Goal: Complete application form: Complete application form

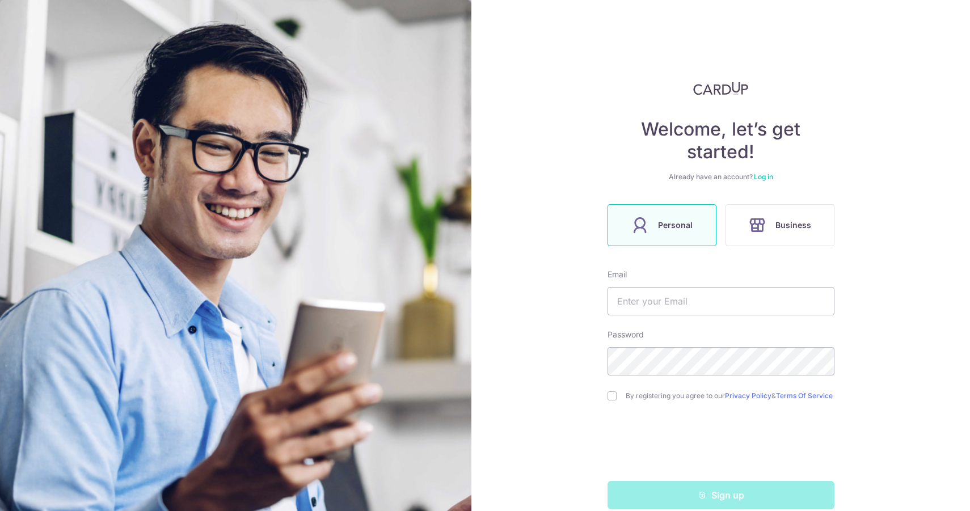
click at [918, 256] on div "Welcome, let’s get started! Already have an account? Log in Personal Business E…" at bounding box center [721, 255] width 499 height 511
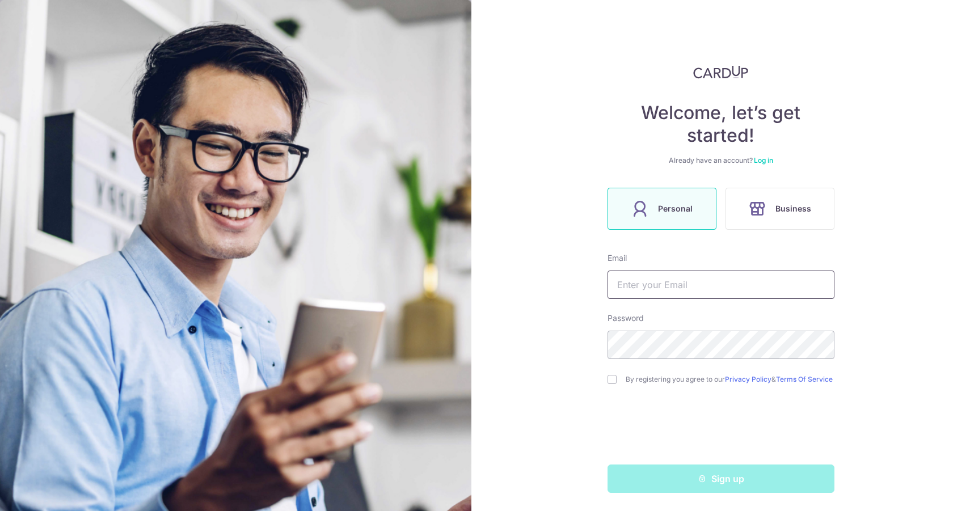
scroll to position [21, 0]
click at [685, 282] on input "text" at bounding box center [721, 285] width 227 height 28
type input "vincent@littski.fr"
click at [609, 378] on input "checkbox" at bounding box center [612, 379] width 9 height 9
checkbox input "true"
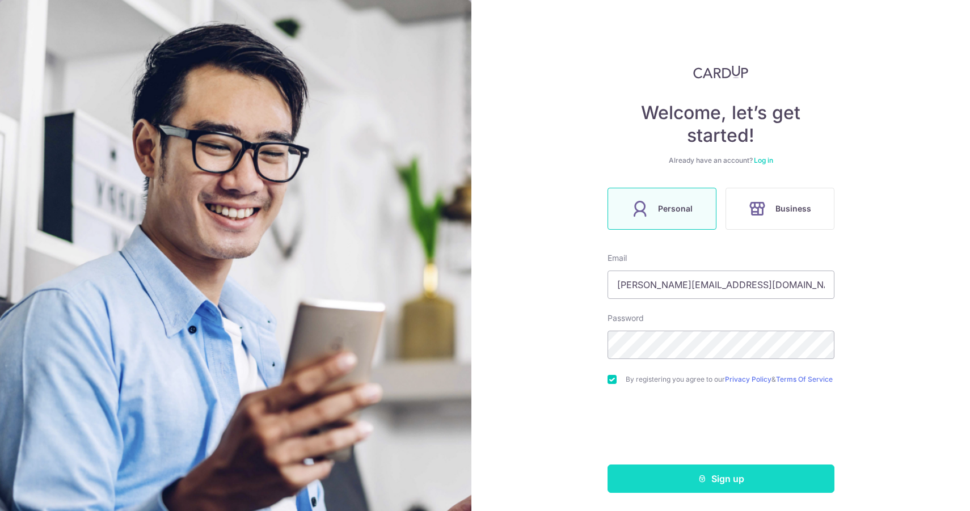
click at [684, 479] on button "Sign up" at bounding box center [721, 479] width 227 height 28
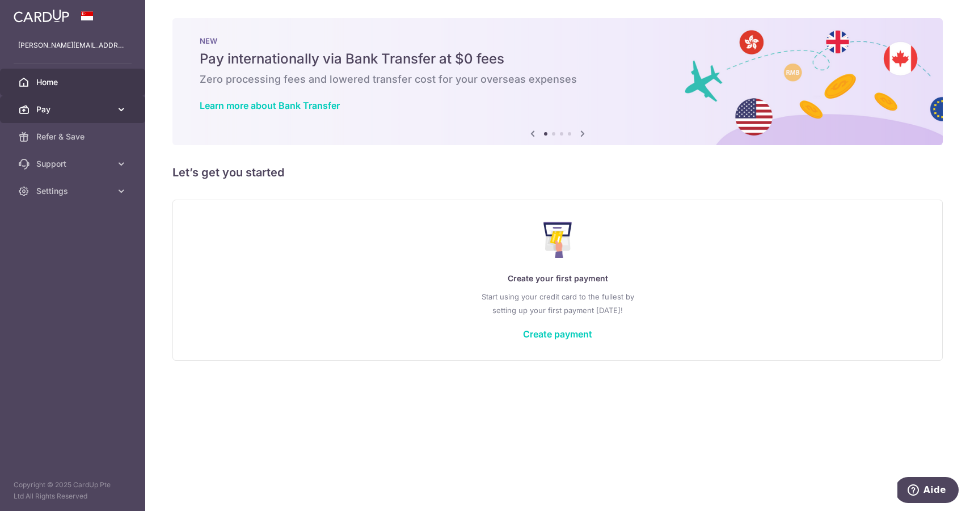
click at [112, 107] on link "Pay" at bounding box center [72, 109] width 145 height 27
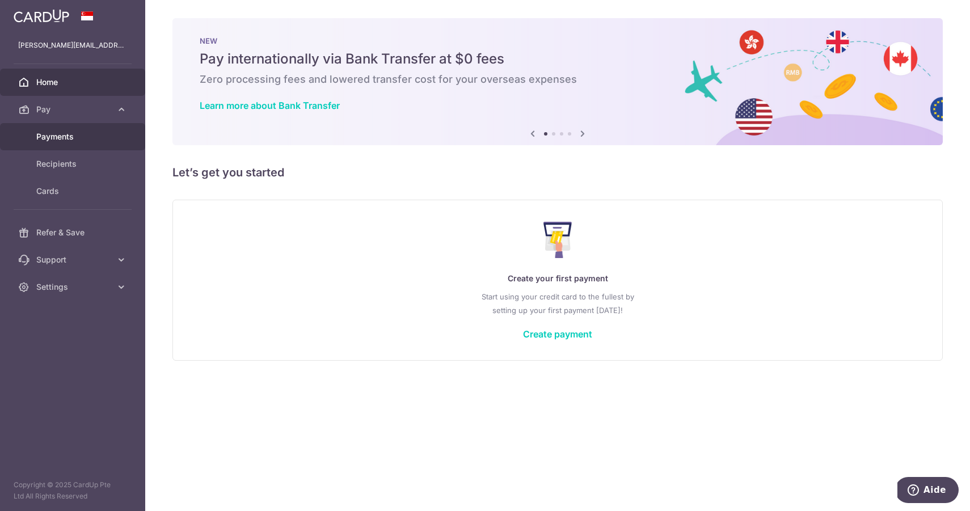
click at [81, 137] on span "Payments" at bounding box center [73, 136] width 75 height 11
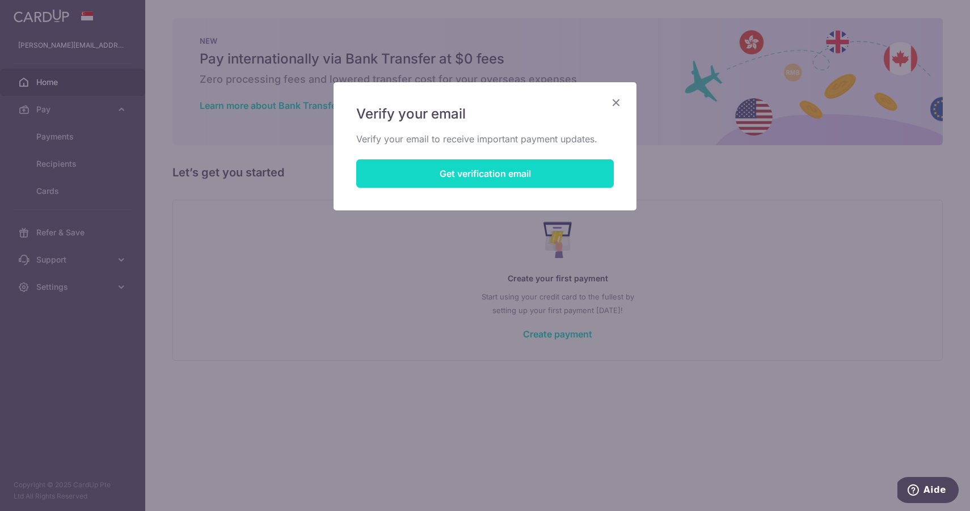
click at [443, 173] on button "Get verification email" at bounding box center [485, 173] width 258 height 28
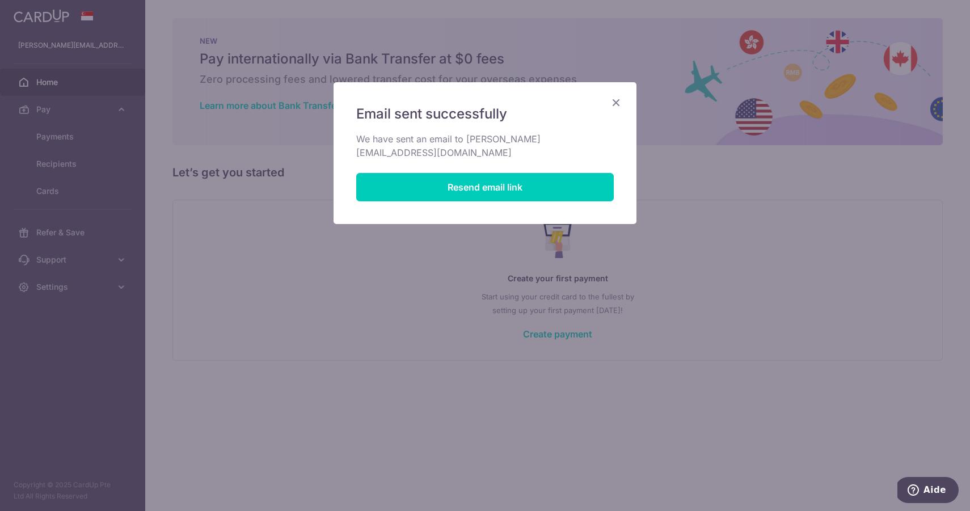
click at [616, 104] on icon "Close" at bounding box center [616, 102] width 14 height 14
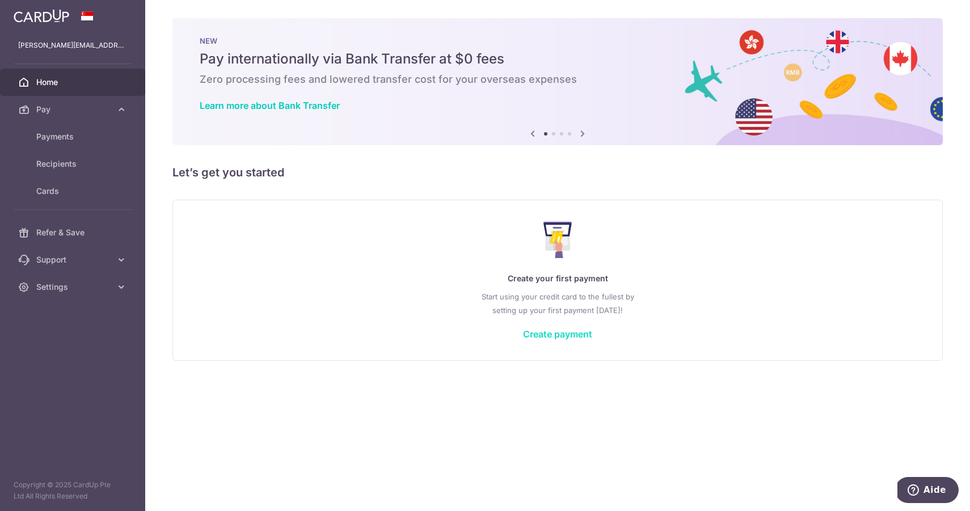
click at [552, 338] on link "Create payment" at bounding box center [557, 334] width 69 height 11
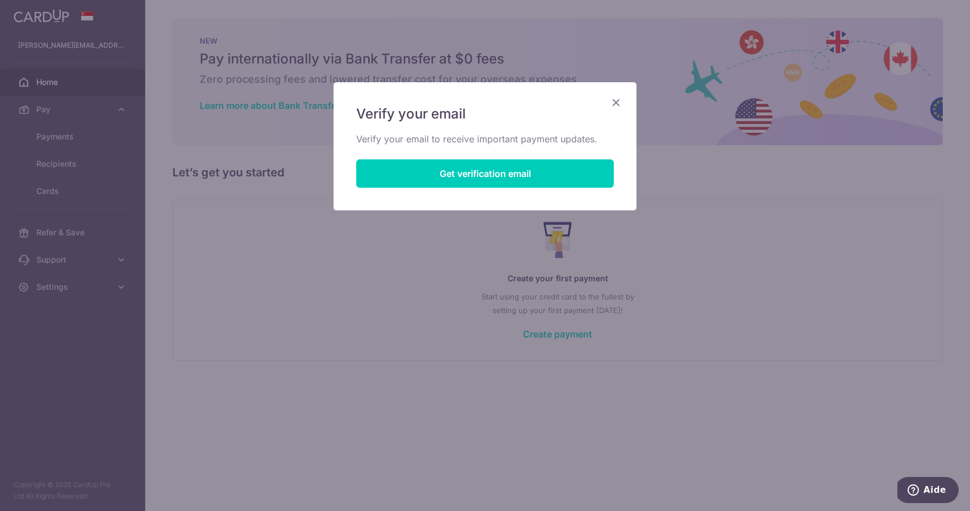
click at [619, 96] on icon "Close" at bounding box center [616, 102] width 14 height 14
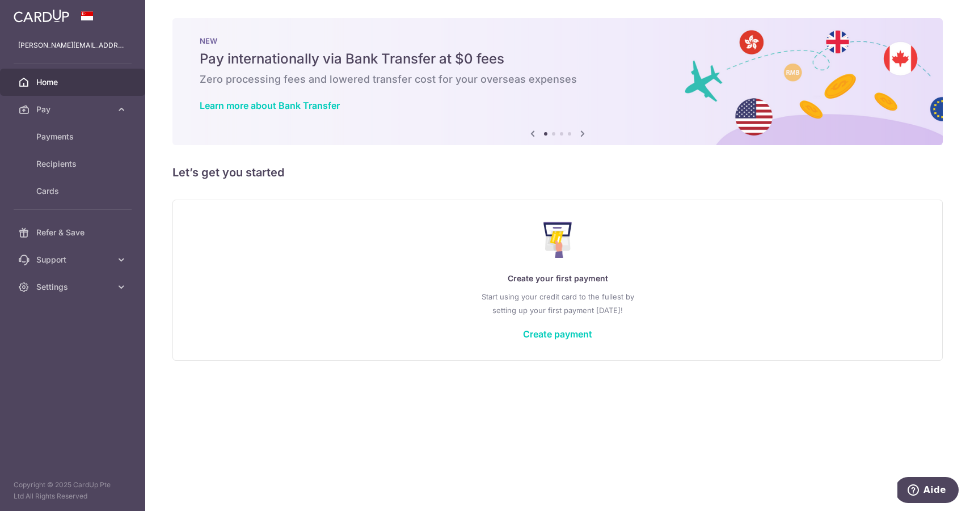
click at [67, 78] on span "Home" at bounding box center [73, 82] width 75 height 11
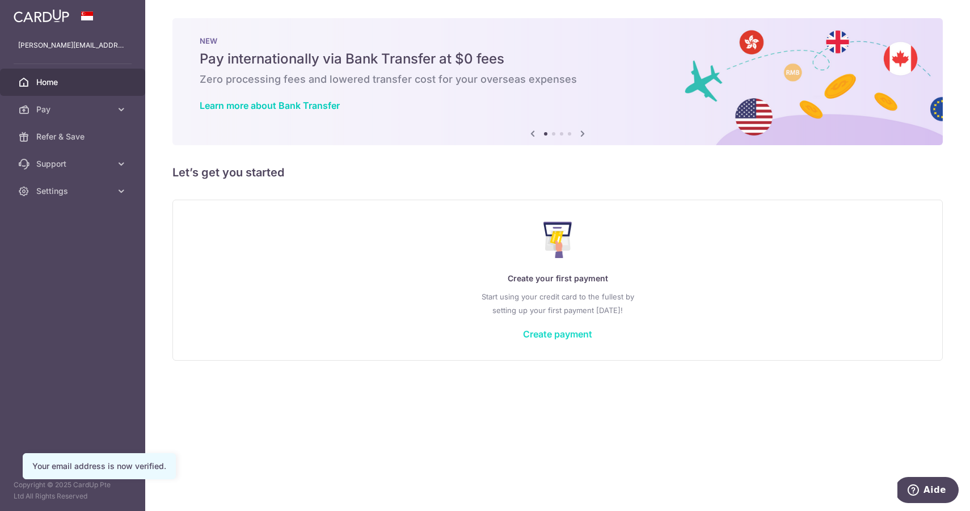
click at [558, 335] on link "Create payment" at bounding box center [557, 334] width 69 height 11
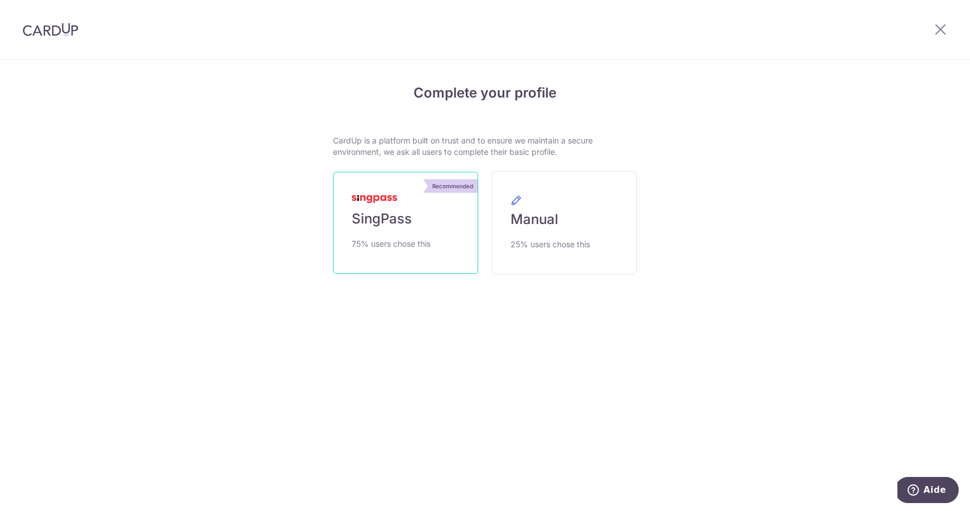
click at [413, 224] on link "Recommended SingPass 75% users chose this" at bounding box center [405, 223] width 145 height 102
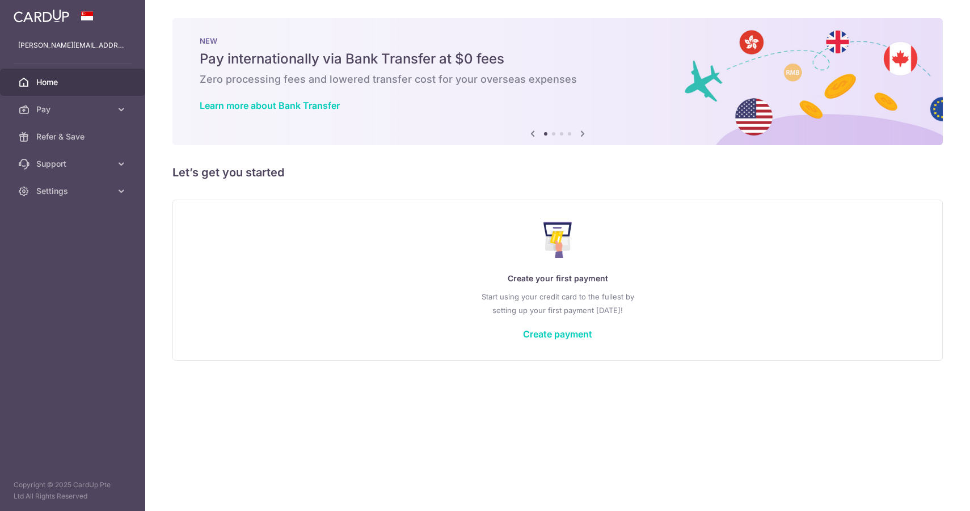
click at [566, 318] on div "Create your first payment Start using your credit card to the fullest by settin…" at bounding box center [558, 280] width 742 height 134
click at [561, 333] on link "Create payment" at bounding box center [557, 334] width 69 height 11
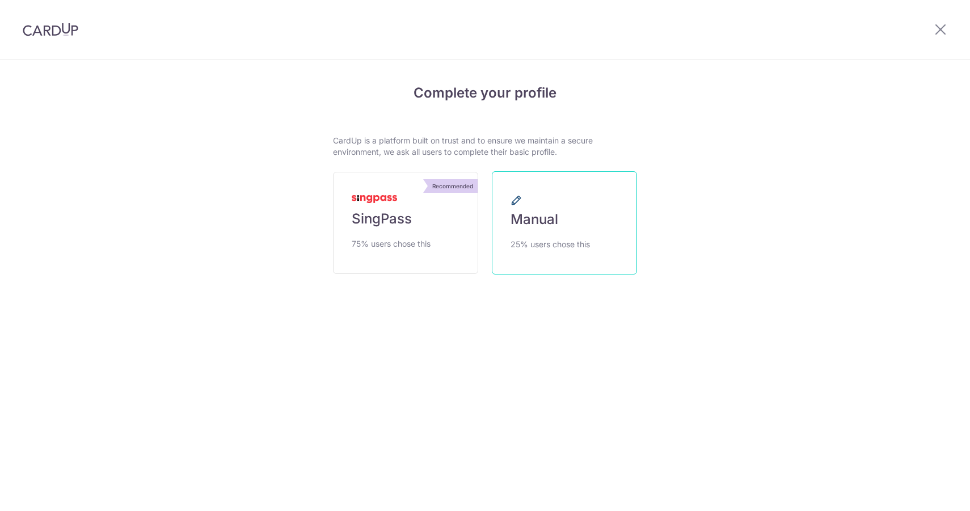
click at [575, 207] on link "Manual 25% users chose this" at bounding box center [564, 222] width 145 height 103
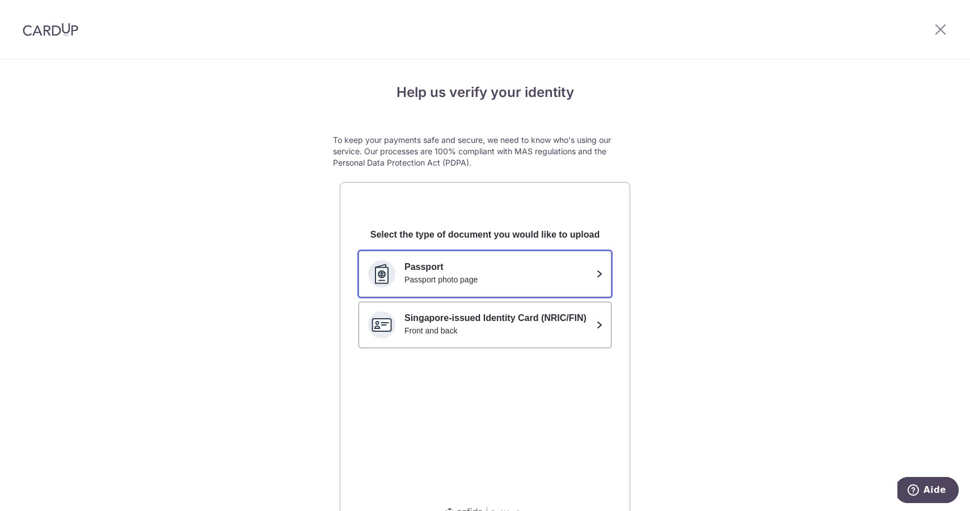
click at [523, 272] on p "Passport" at bounding box center [498, 267] width 187 height 14
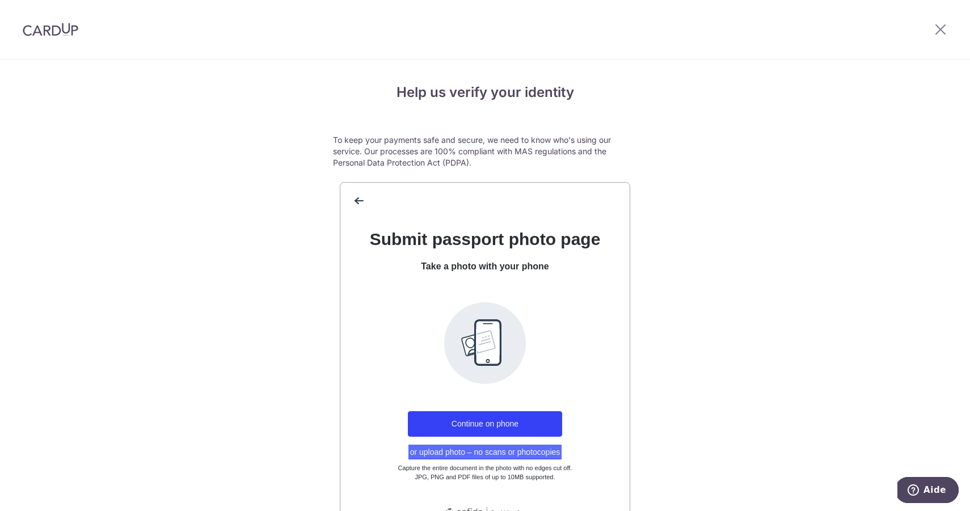
click at [477, 452] on button "or upload photo – no scans or photocopies" at bounding box center [486, 452] width 154 height 15
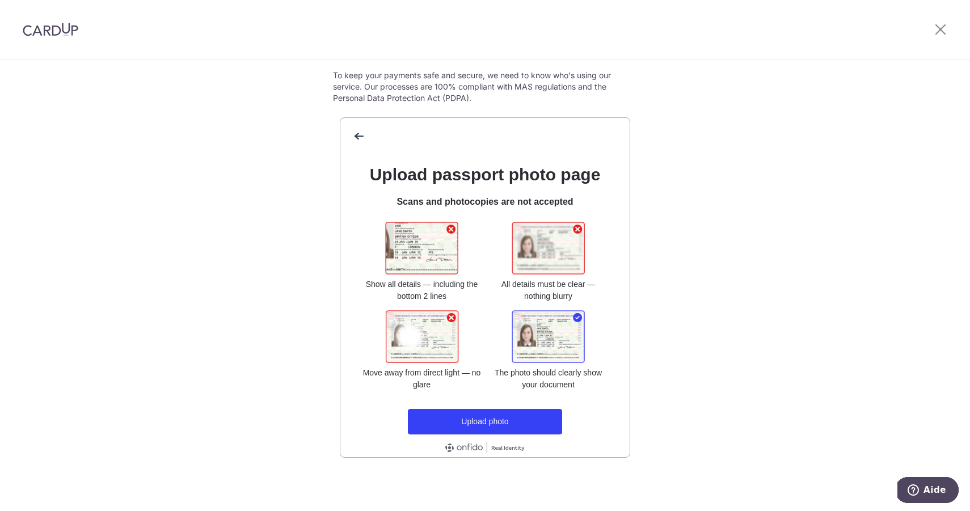
scroll to position [65, 0]
click at [355, 137] on span "back" at bounding box center [359, 136] width 18 height 18
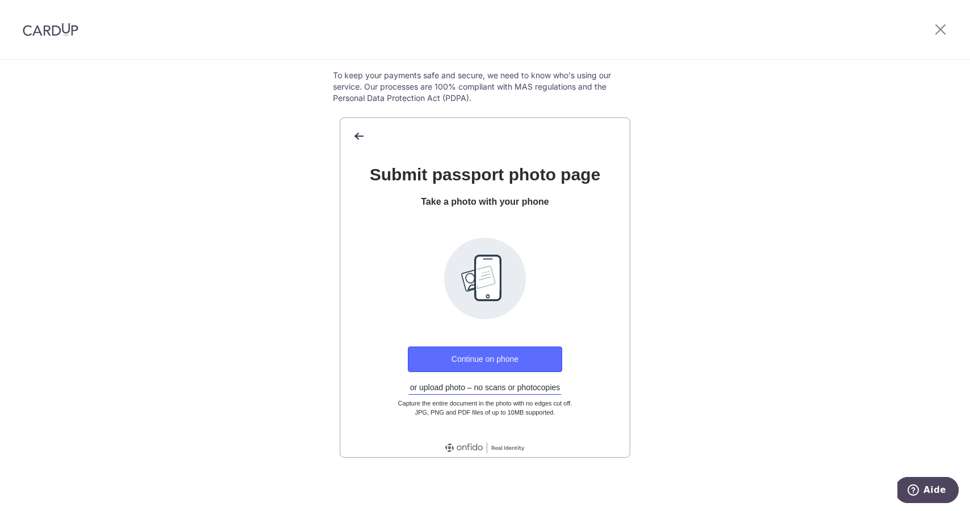
click at [490, 364] on button "Continue on phone" at bounding box center [485, 360] width 154 height 26
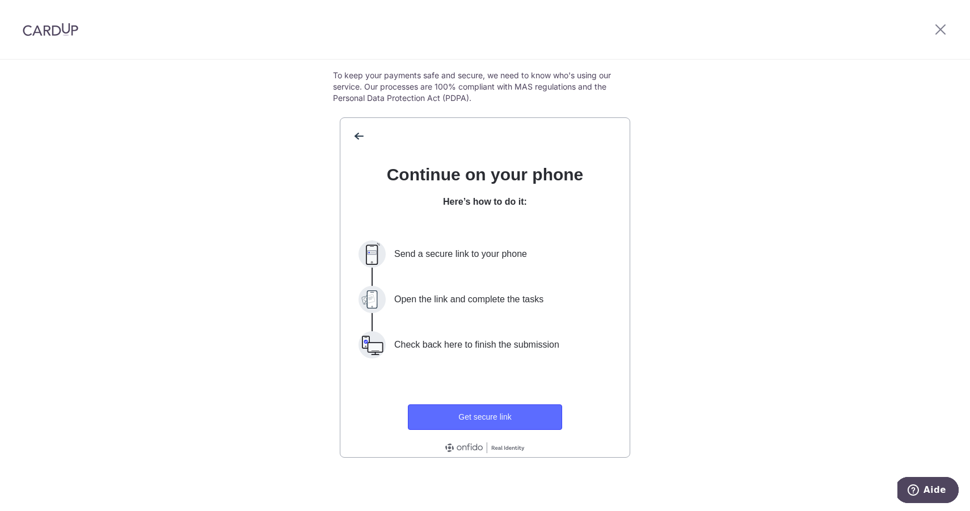
click at [494, 414] on button "Get secure link" at bounding box center [485, 418] width 154 height 26
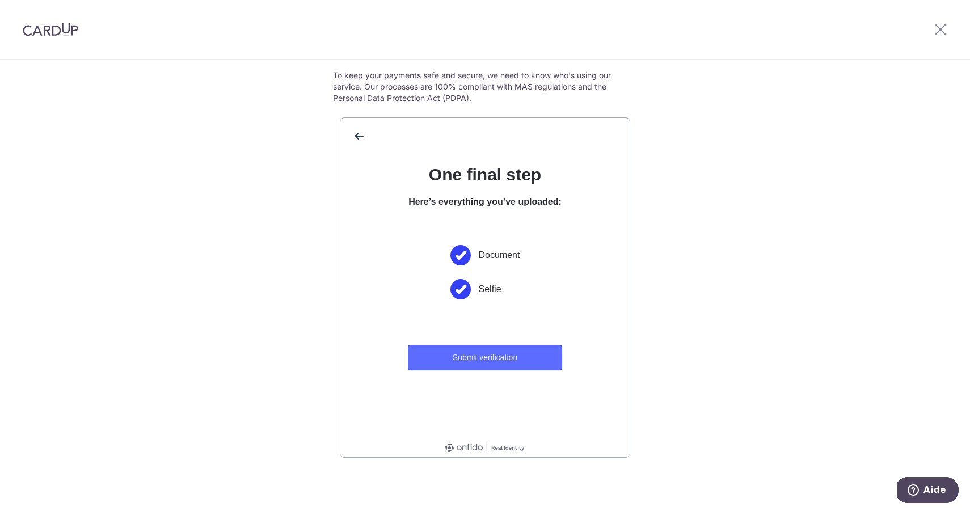
click at [483, 362] on button "Submit verification" at bounding box center [485, 358] width 154 height 26
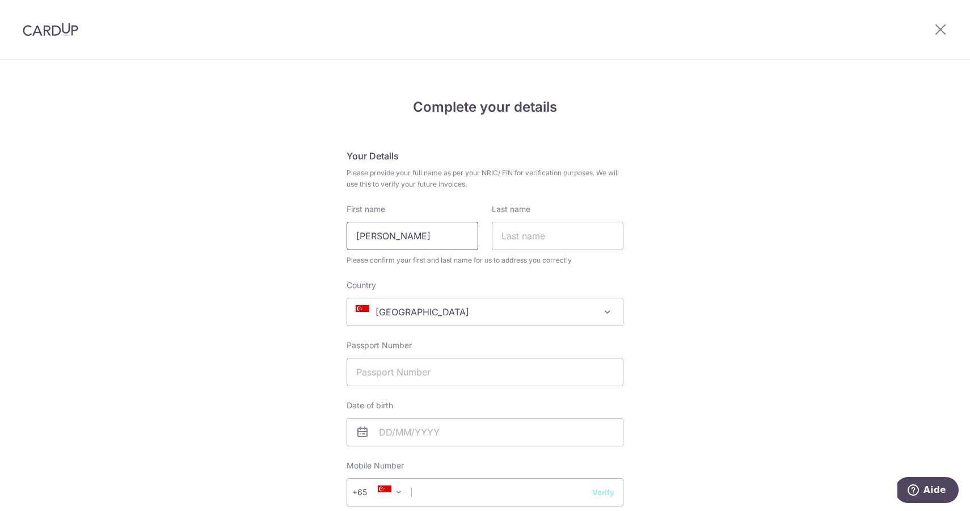
type input "[PERSON_NAME]"
type input "LITT"
paste input "20FV17975"
type input "20FV17975"
type input "[DATE]"
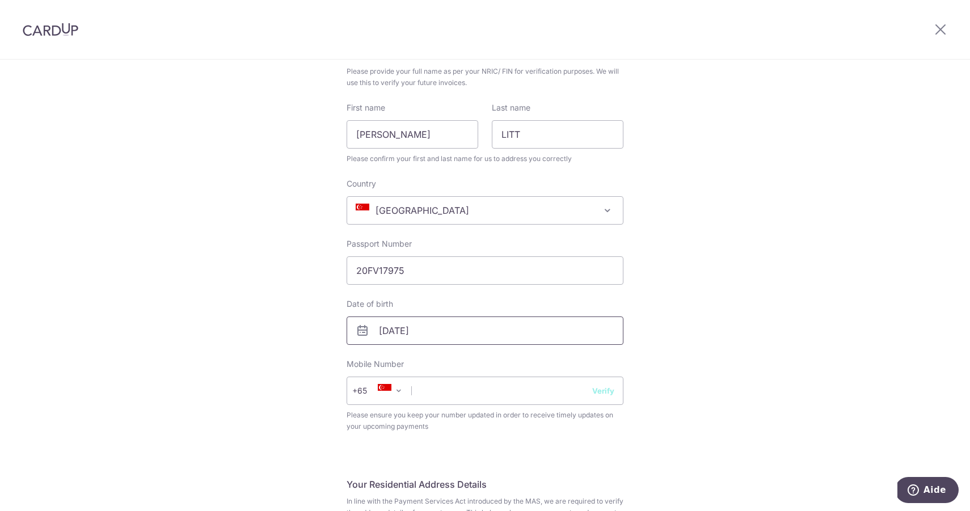
scroll to position [128, 0]
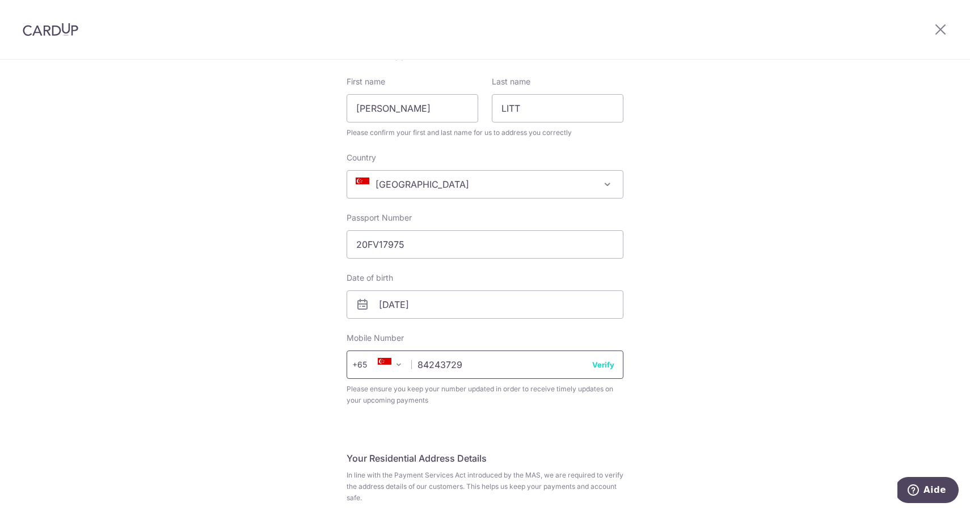
type input "84243729"
click at [733, 298] on div "Complete your details Your Details Please provide your full name as per your NR…" at bounding box center [485, 444] width 970 height 1024
click at [598, 368] on button "Verify" at bounding box center [603, 364] width 22 height 11
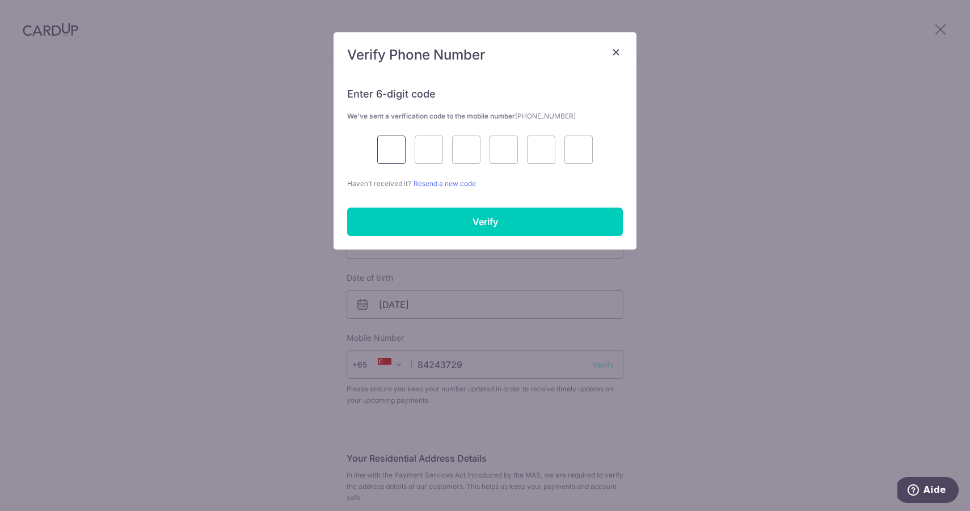
click at [395, 157] on input "text" at bounding box center [391, 150] width 28 height 28
click at [394, 154] on input "text" at bounding box center [391, 150] width 28 height 28
type input "3"
type input "8"
type input "7"
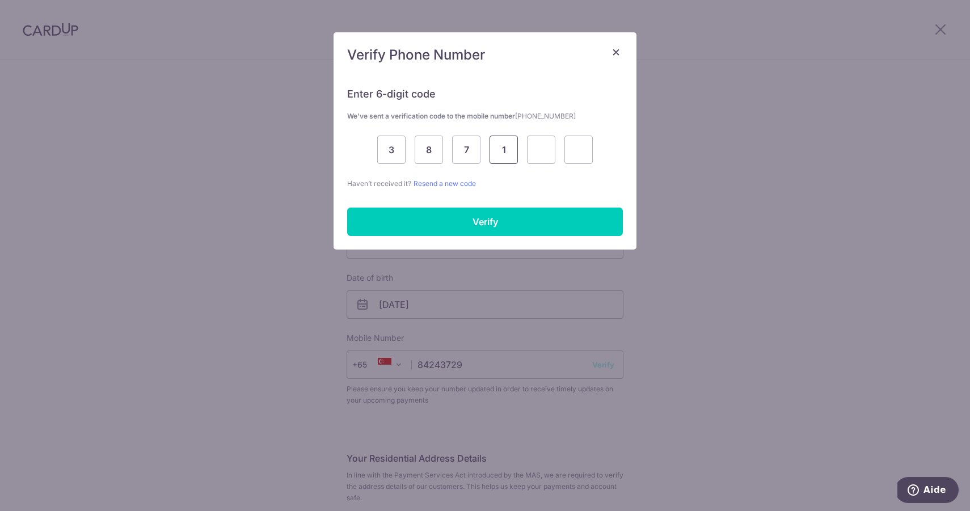
type input "1"
type input "6"
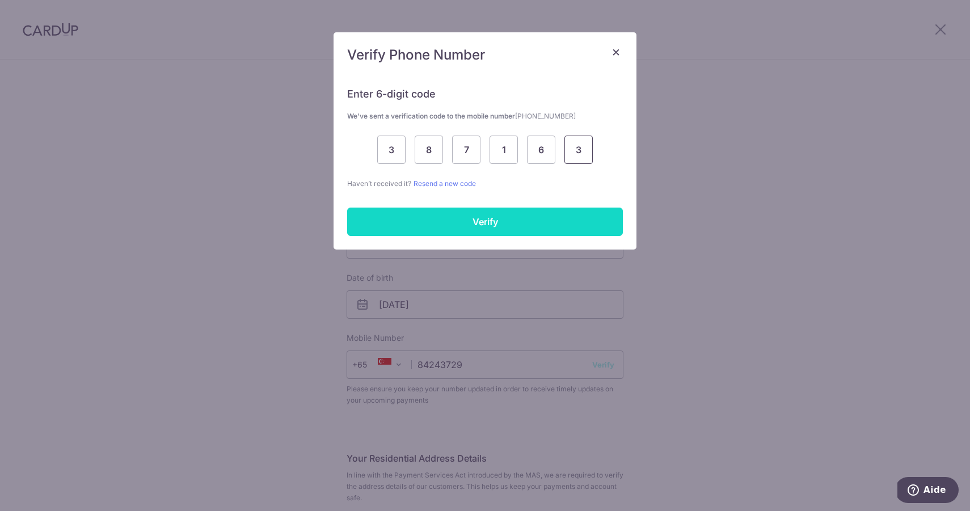
type input "3"
click at [476, 235] on input "Verify" at bounding box center [485, 222] width 276 height 28
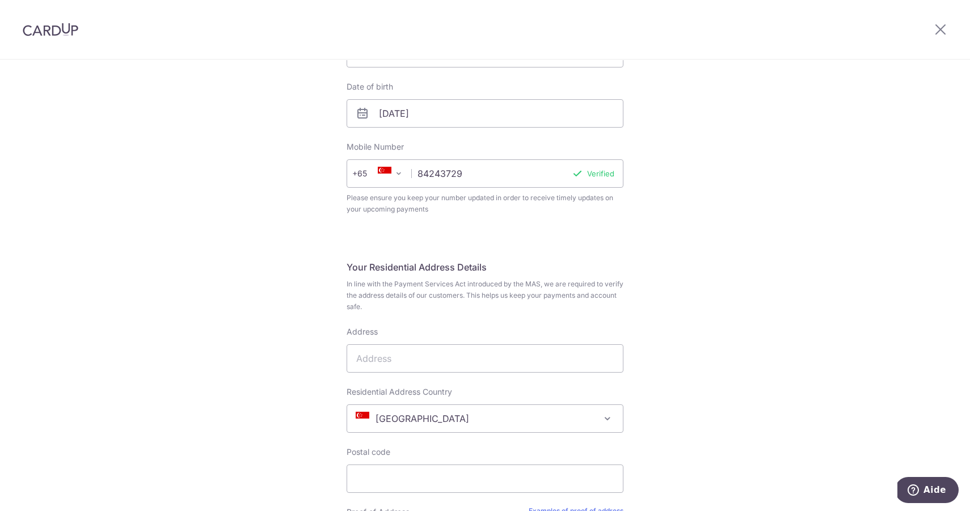
scroll to position [319, 0]
type input "68b jalan lapang"
paste input "419010"
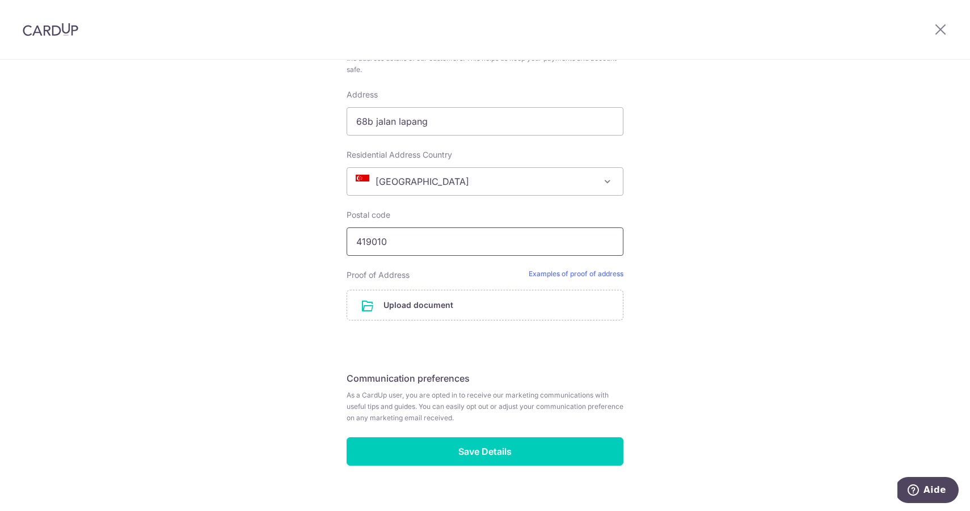
scroll to position [559, 0]
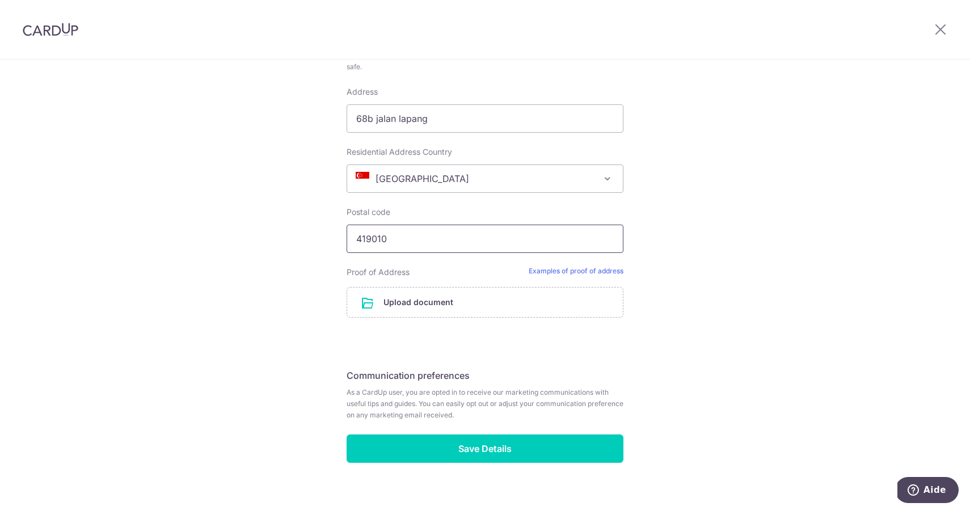
type input "419010"
click at [571, 361] on div "Complete your details Your Details Please provide your full name as per your NR…" at bounding box center [485, 0] width 277 height 925
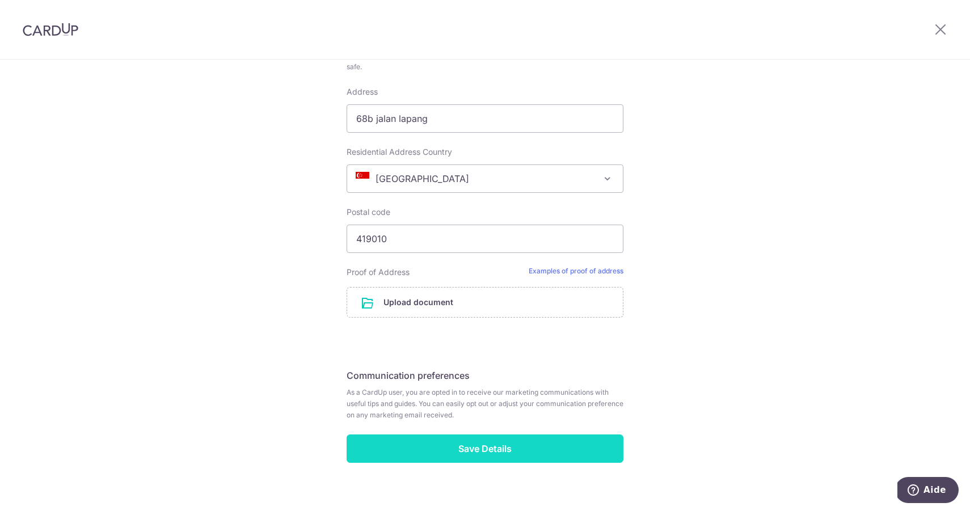
click at [497, 445] on input "Save Details" at bounding box center [485, 449] width 277 height 28
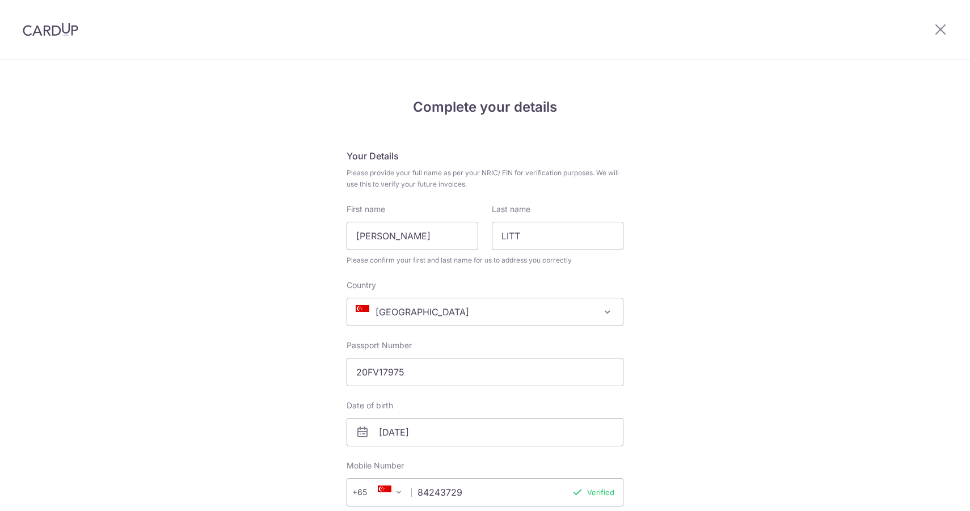
scroll to position [570, 0]
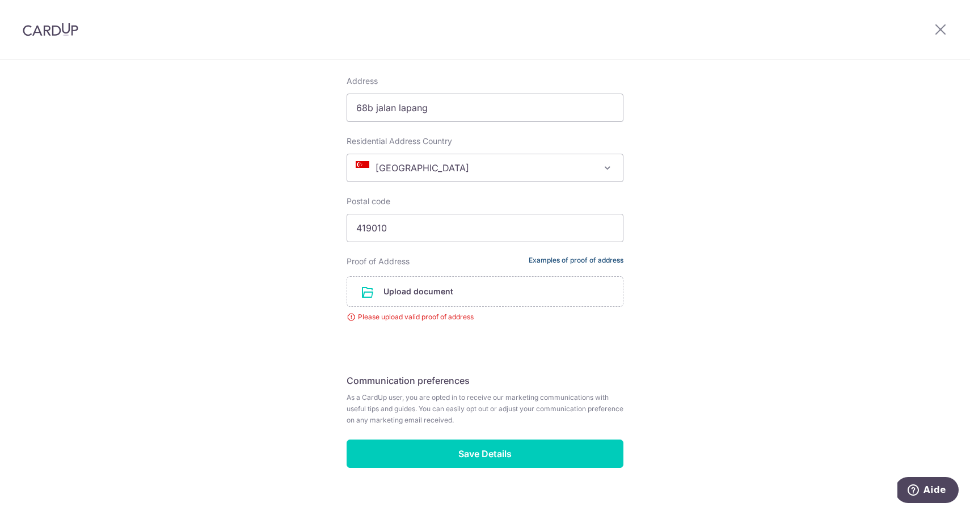
click at [559, 260] on link "Examples of proof of address" at bounding box center [576, 261] width 95 height 11
